Goal: Register for event/course

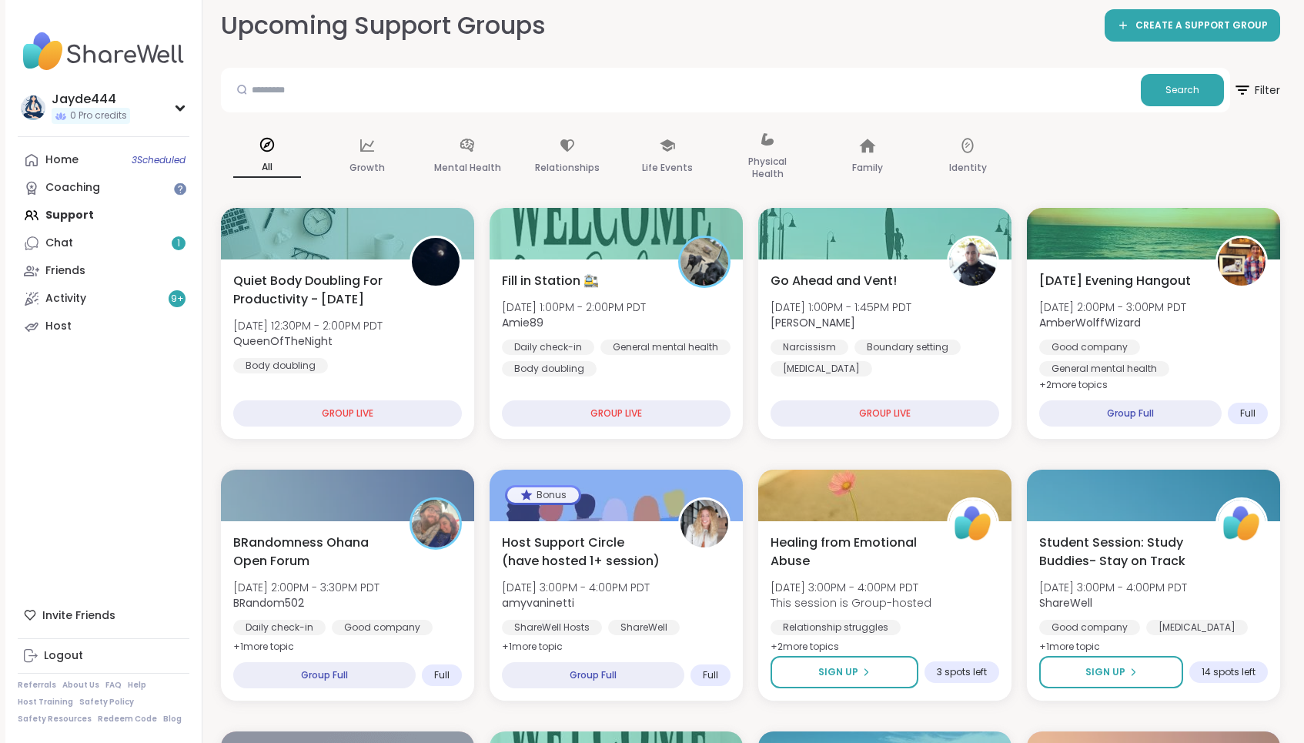
scroll to position [11, 0]
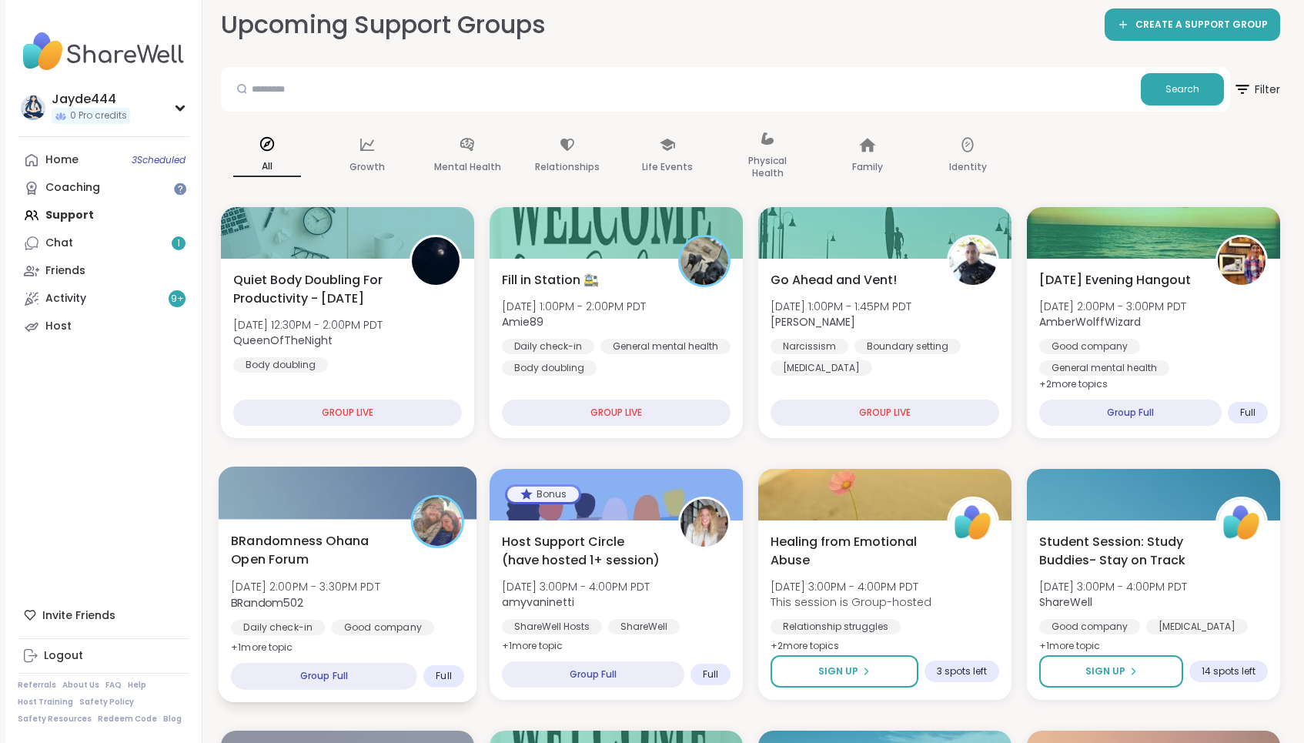
click at [344, 565] on span "BRandomness Ohana Open Forum" at bounding box center [312, 550] width 162 height 38
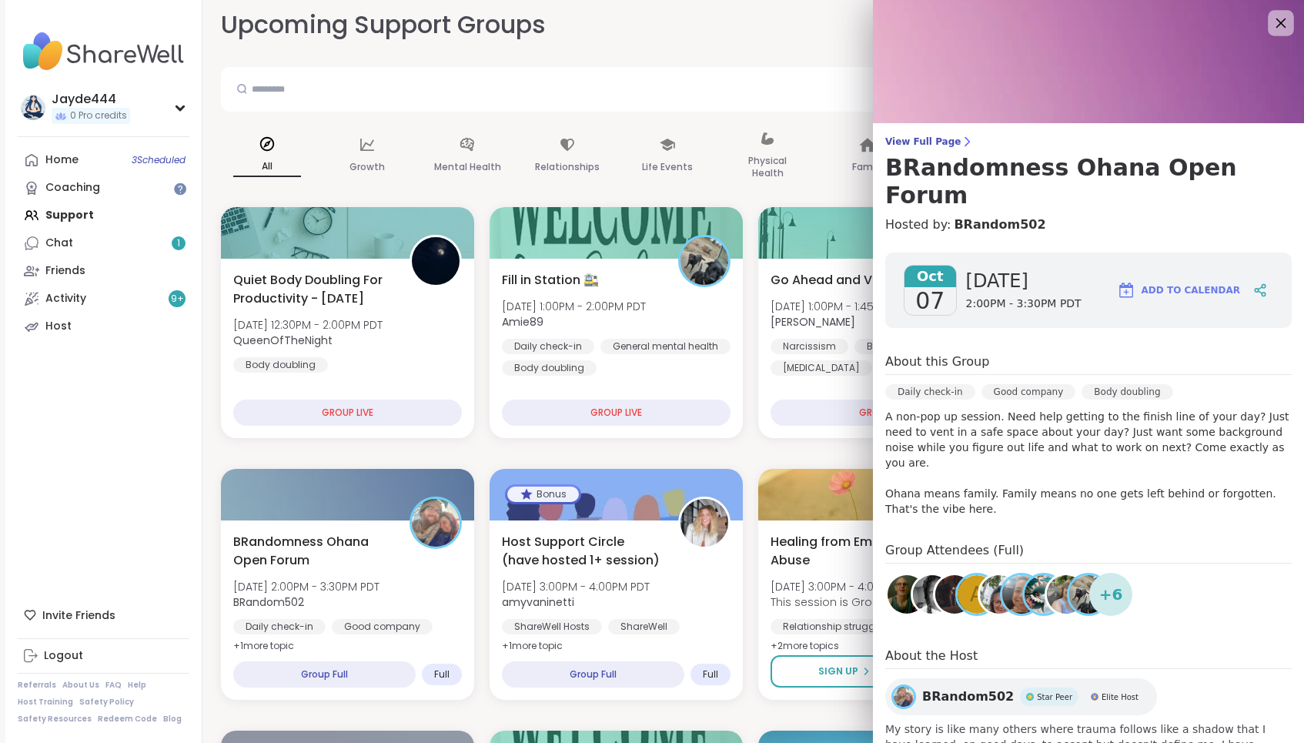
click at [1274, 25] on icon at bounding box center [1280, 22] width 19 height 19
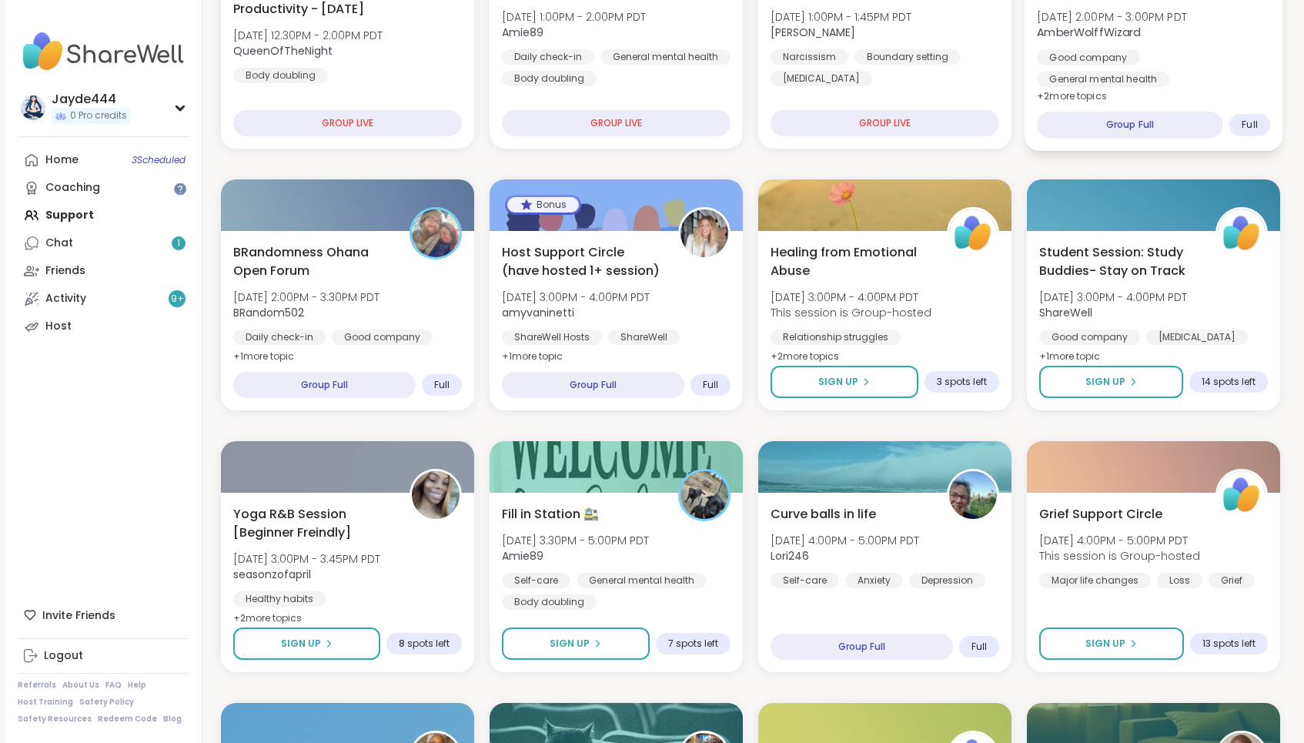
scroll to position [306, 0]
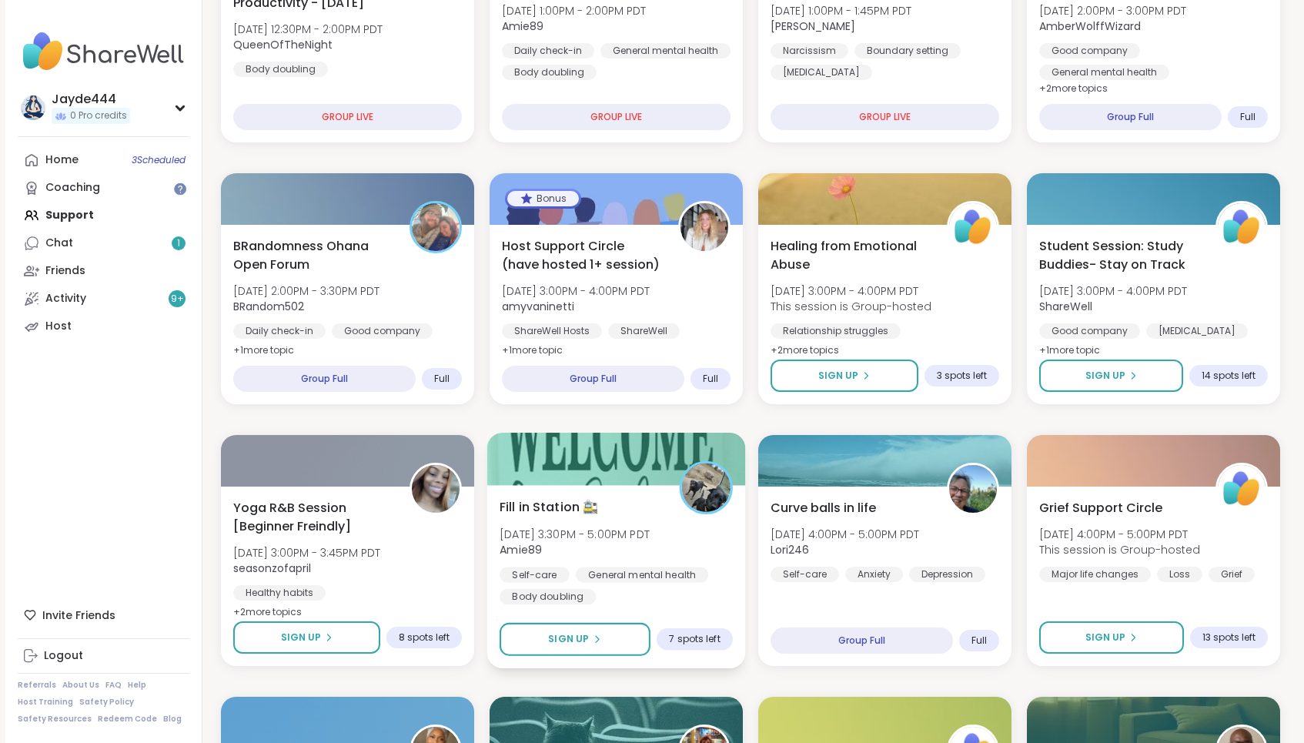
click at [609, 499] on div "Fill in Station 🚉 [DATE] 3:30PM - 5:00PM PDT Amie89 Self-care General mental he…" at bounding box center [616, 550] width 233 height 107
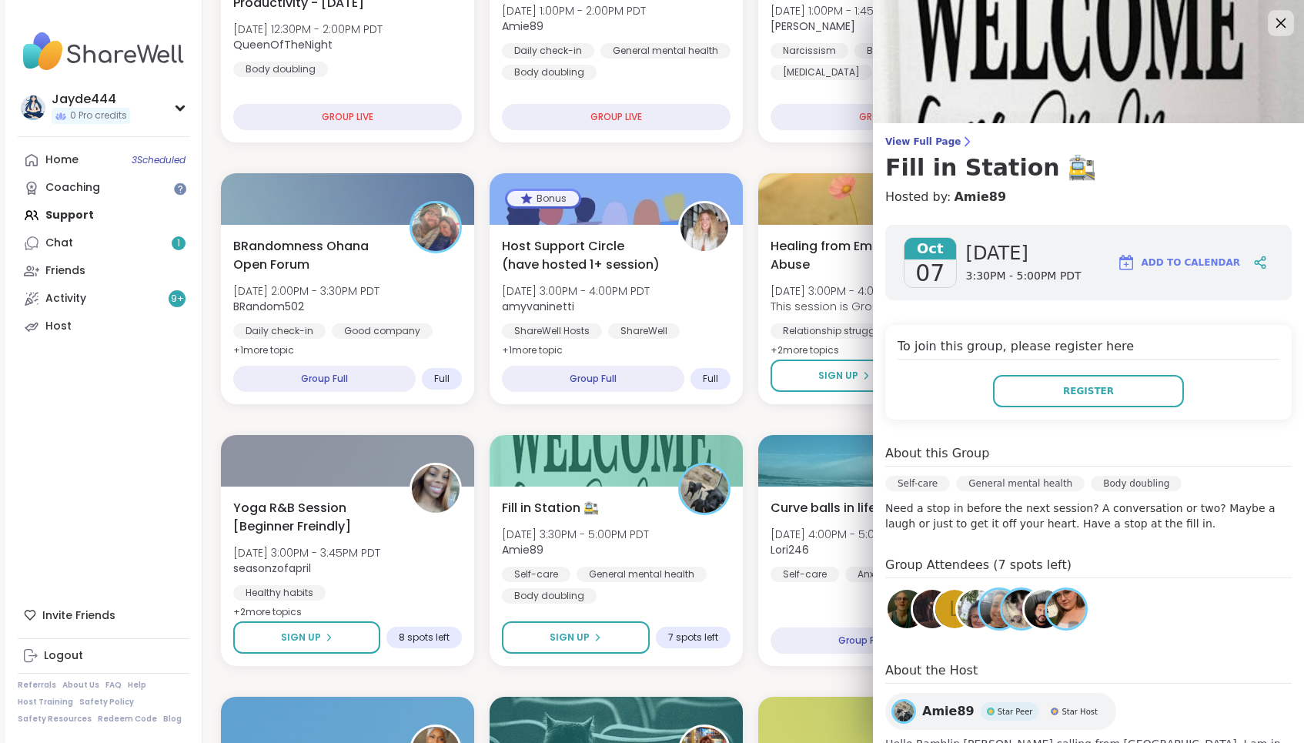
click at [1280, 28] on icon at bounding box center [1280, 22] width 19 height 19
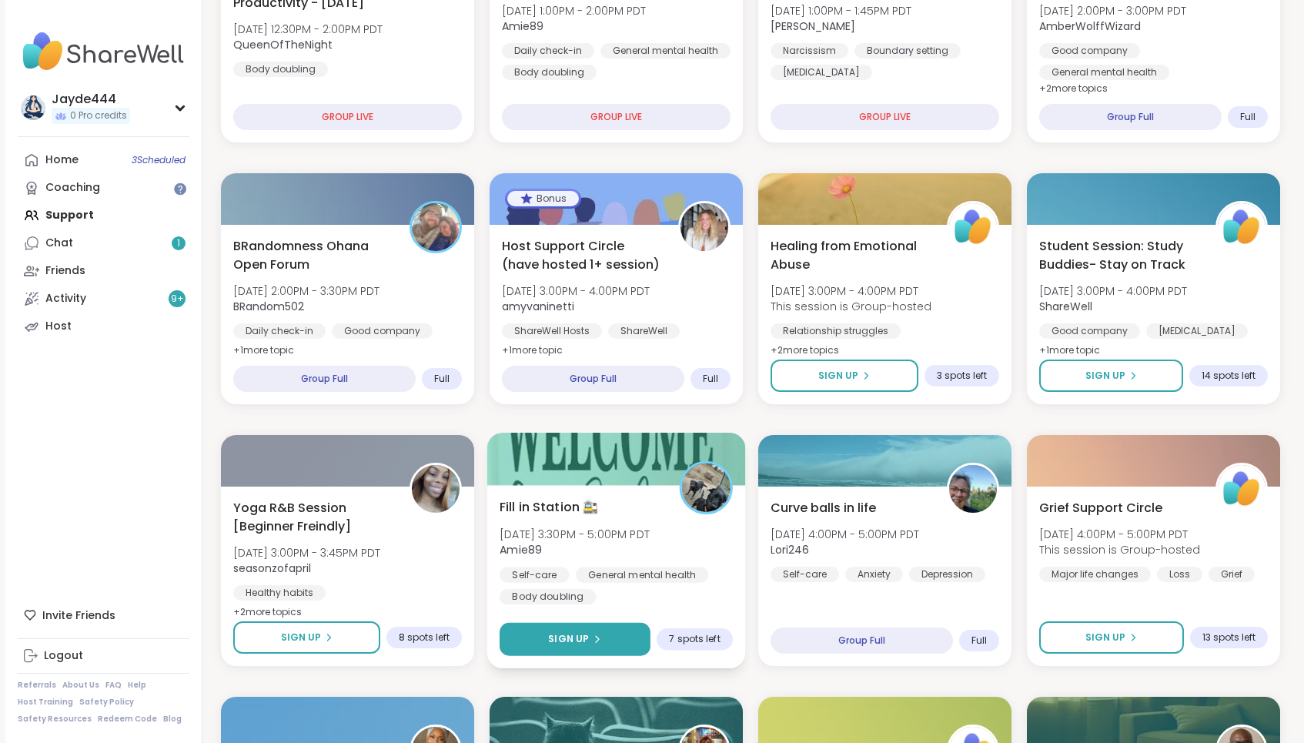
click at [603, 623] on button "Sign Up" at bounding box center [575, 639] width 151 height 33
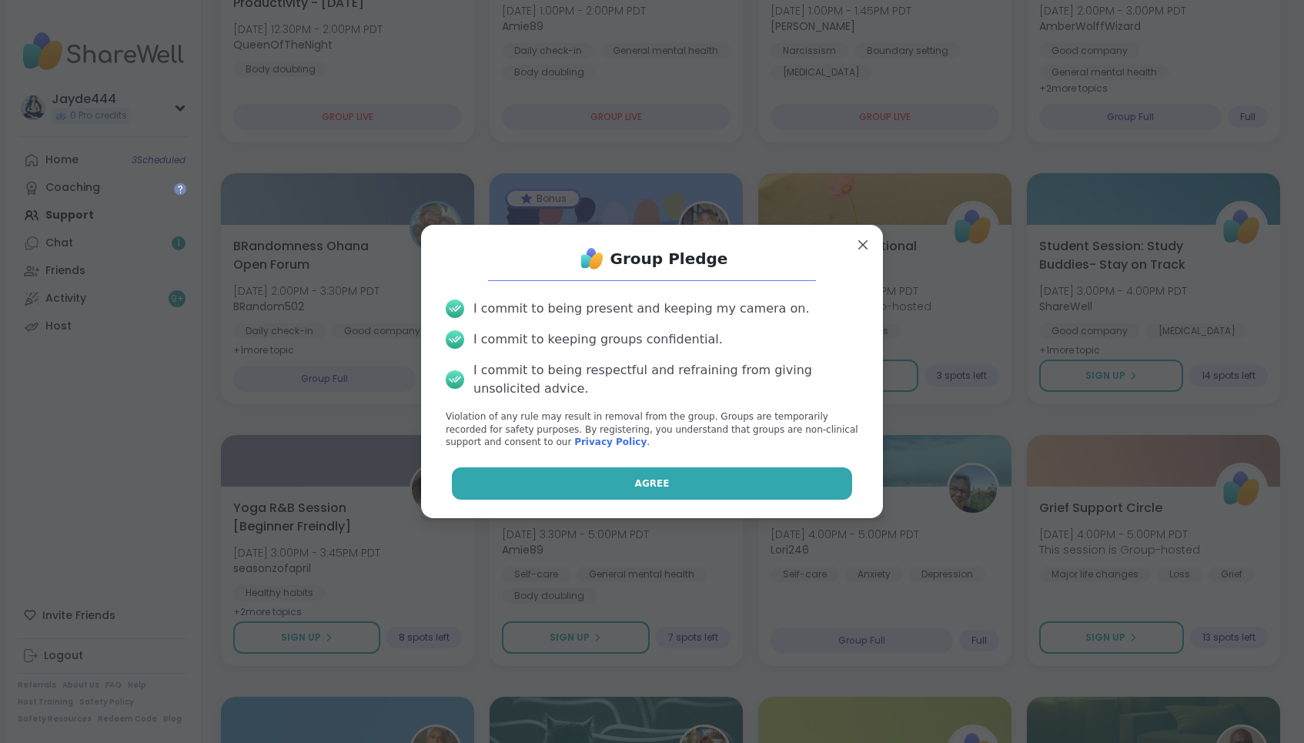
click at [649, 476] on button "Agree" at bounding box center [652, 483] width 401 height 32
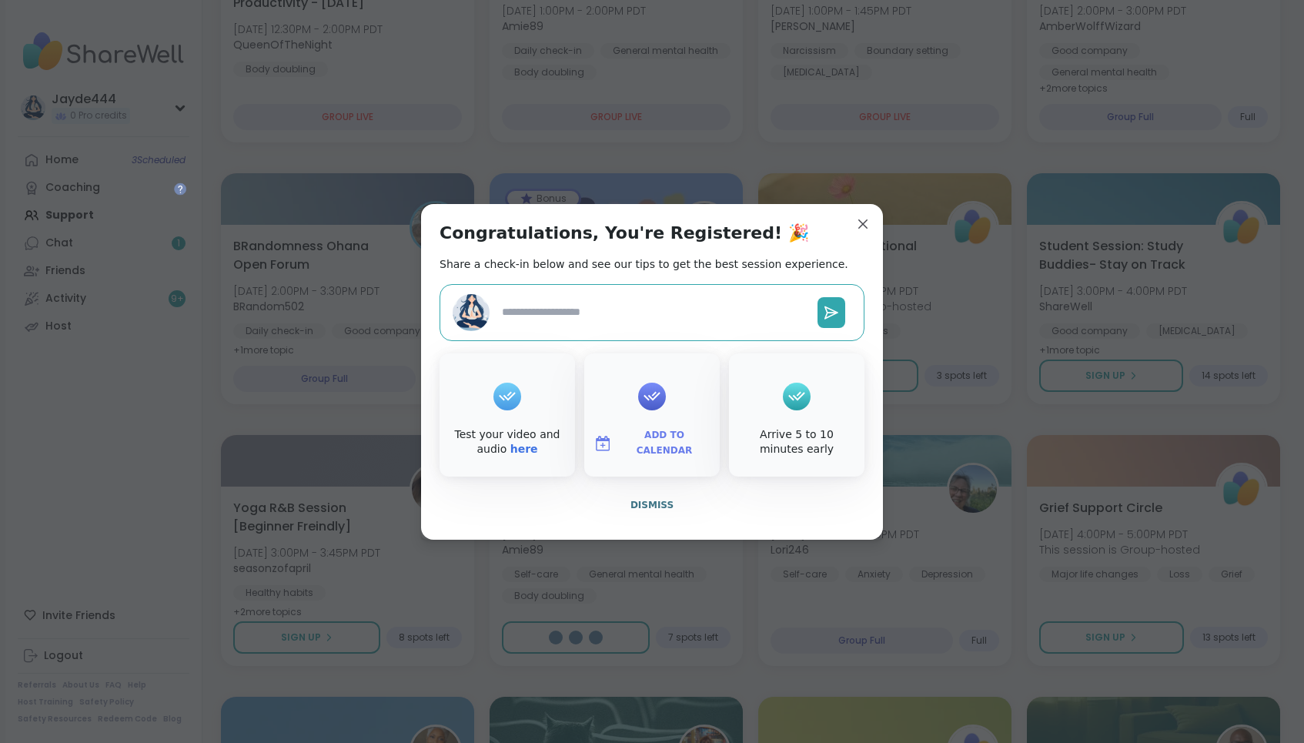
type textarea "*"
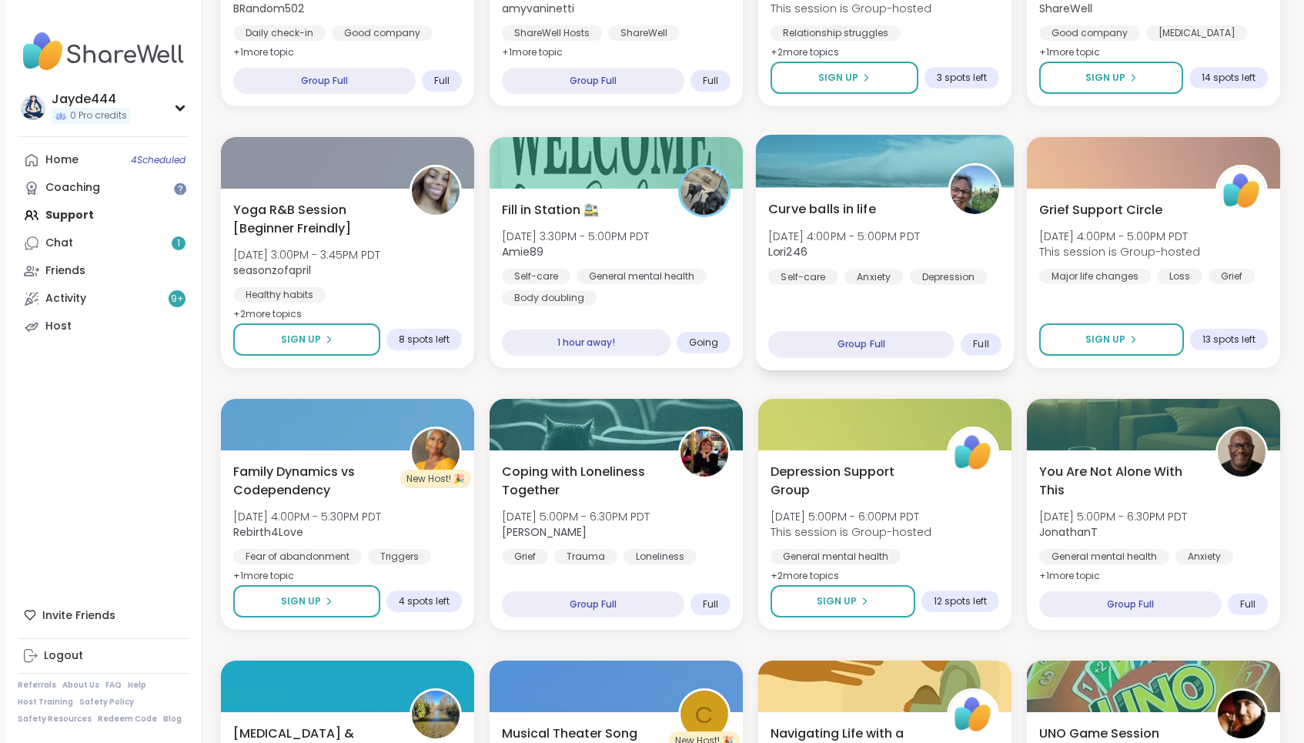
scroll to position [740, 0]
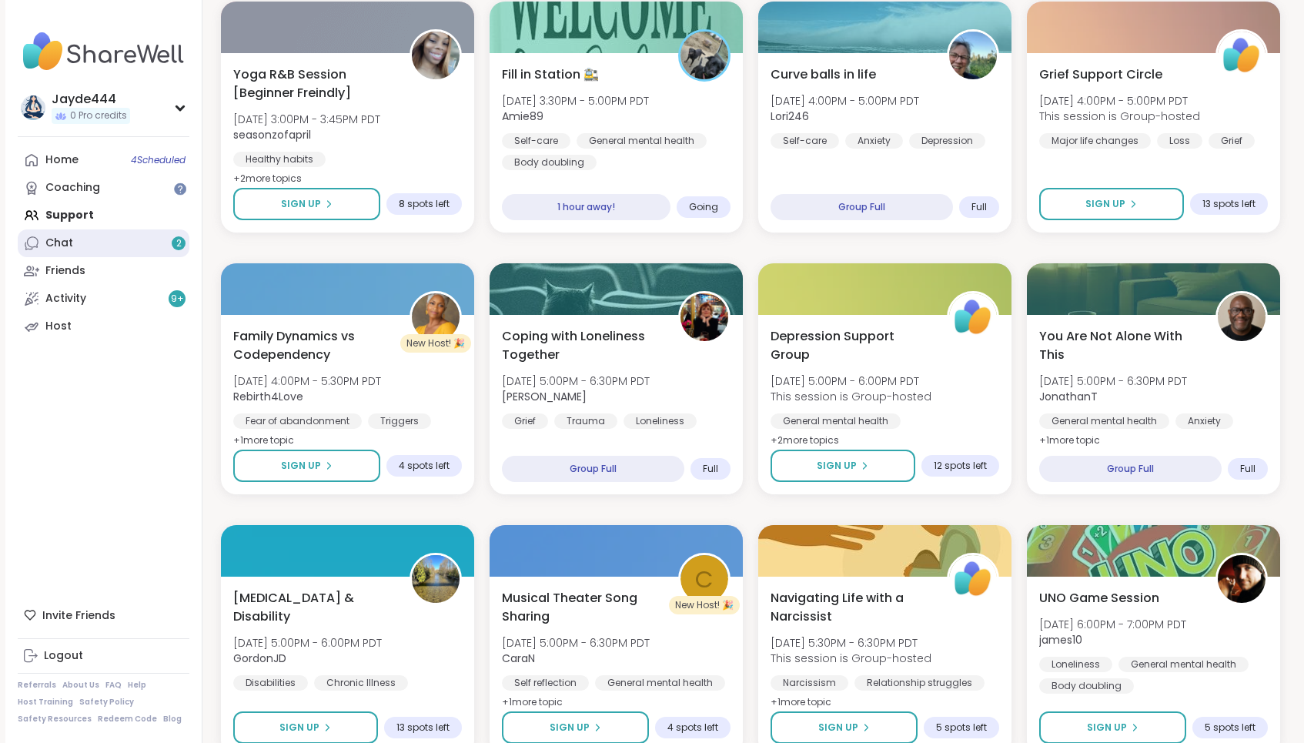
click at [67, 252] on link "Chat 2" at bounding box center [104, 243] width 172 height 28
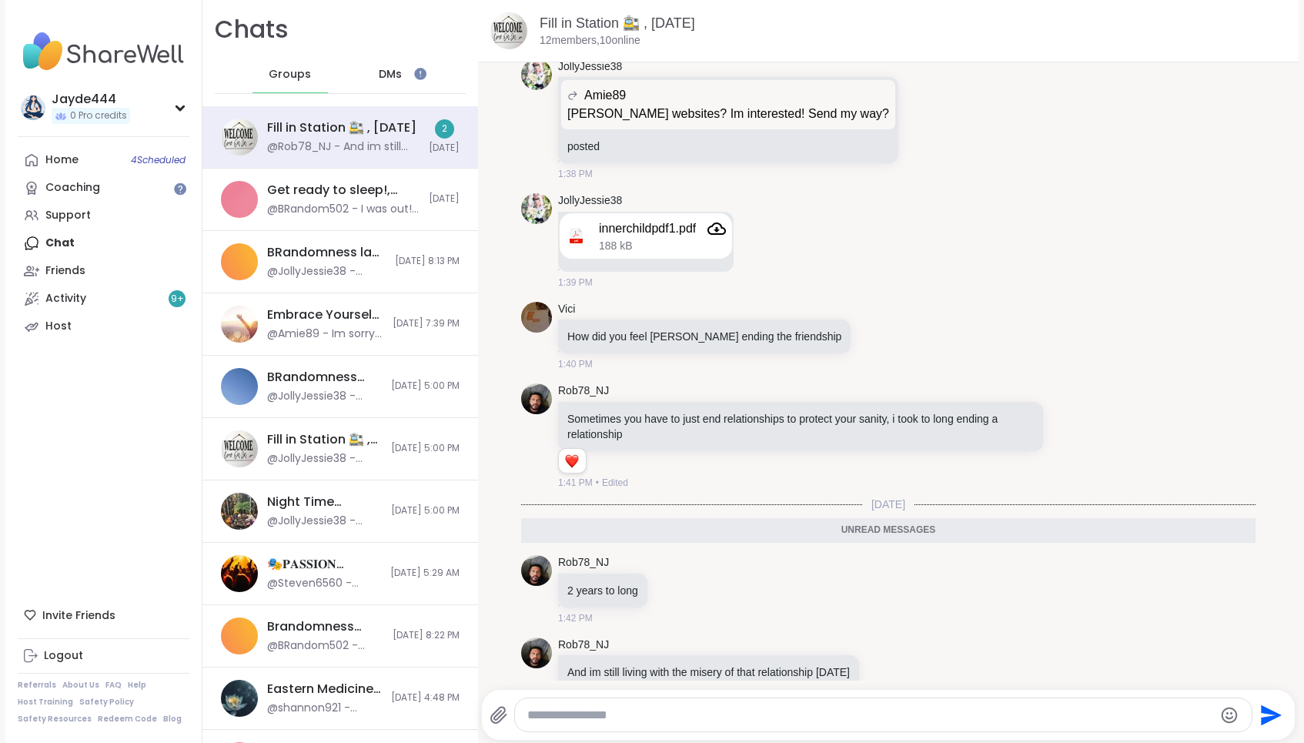
scroll to position [4897, 0]
